Goal: Transaction & Acquisition: Purchase product/service

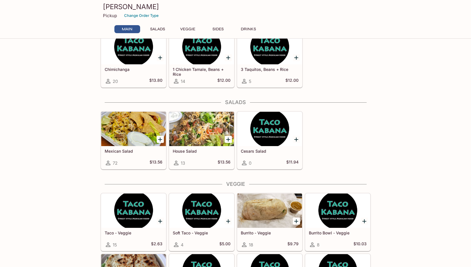
scroll to position [179, 0]
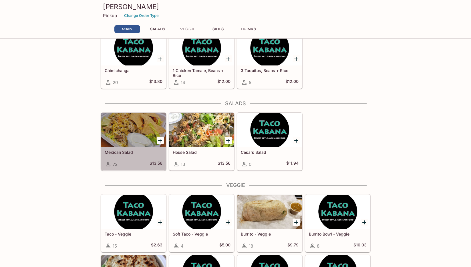
click at [125, 133] on div at bounding box center [133, 130] width 65 height 34
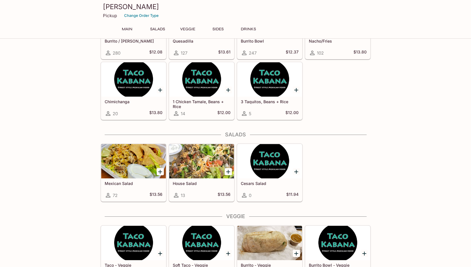
scroll to position [145, 0]
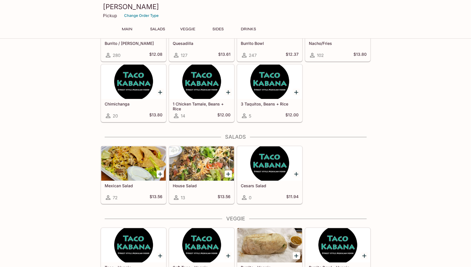
click at [202, 165] on div at bounding box center [201, 164] width 65 height 34
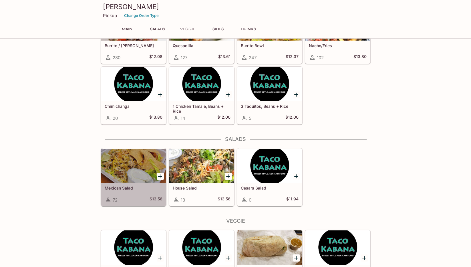
click at [148, 156] on div at bounding box center [133, 166] width 65 height 34
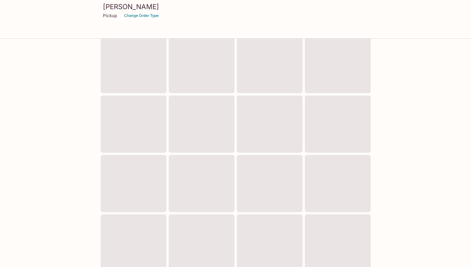
scroll to position [141, 0]
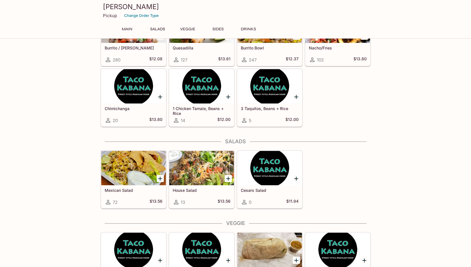
click at [204, 170] on div at bounding box center [201, 168] width 65 height 34
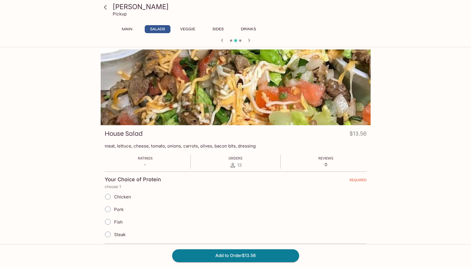
click at [102, 10] on icon at bounding box center [105, 7] width 10 height 10
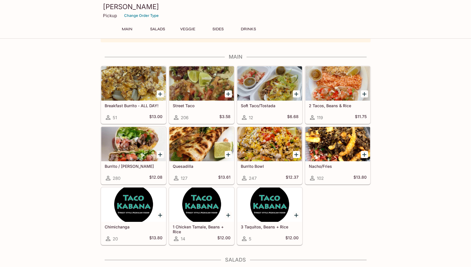
scroll to position [86, 0]
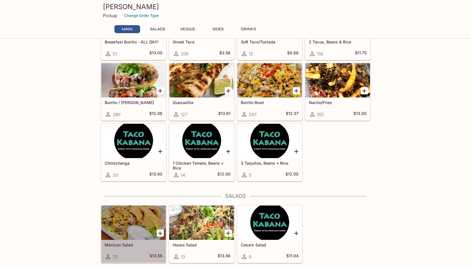
click at [137, 221] on div at bounding box center [133, 223] width 65 height 34
